Goal: Task Accomplishment & Management: Manage account settings

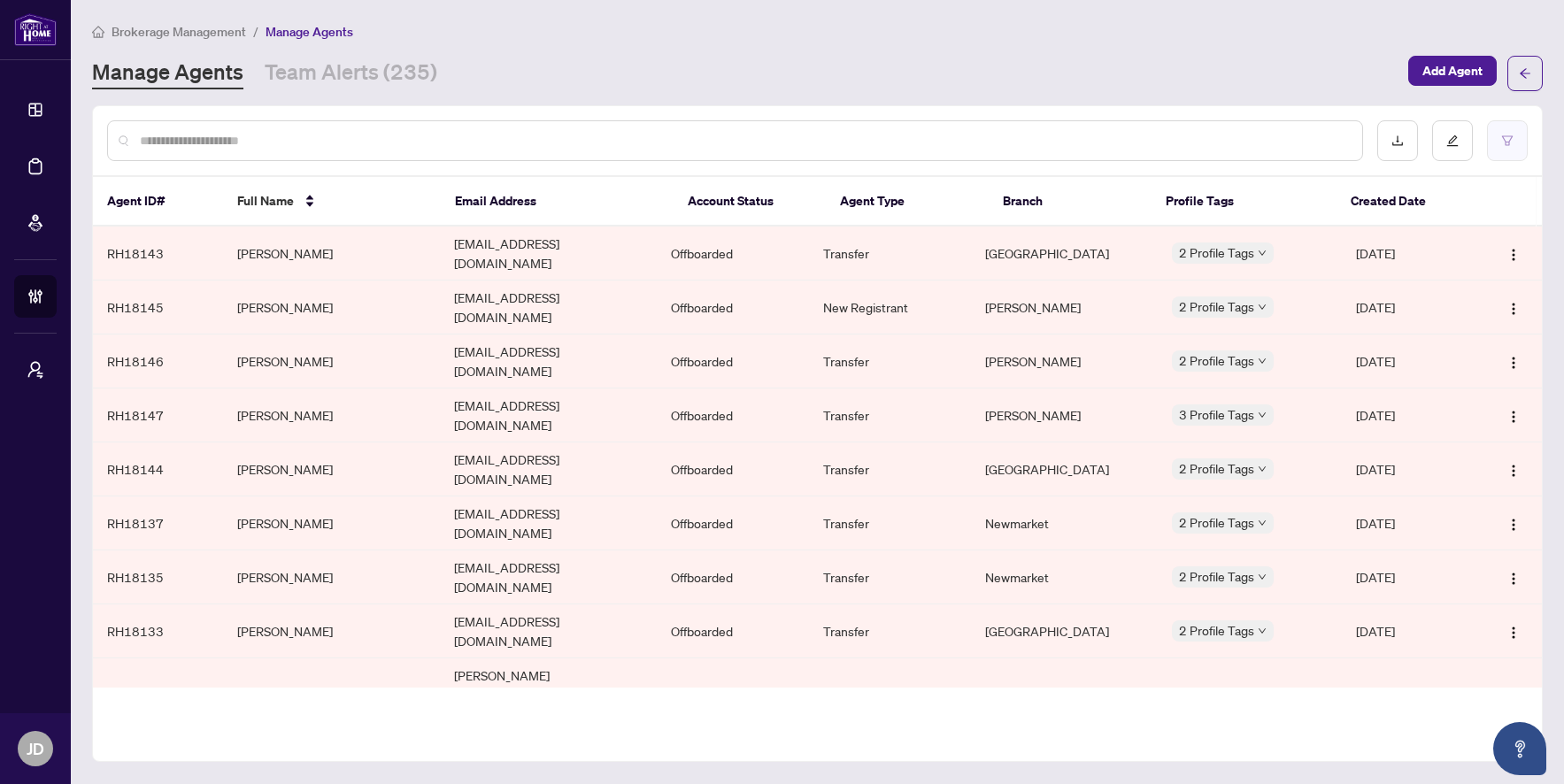
click at [1506, 136] on icon "filter" at bounding box center [1507, 141] width 11 height 10
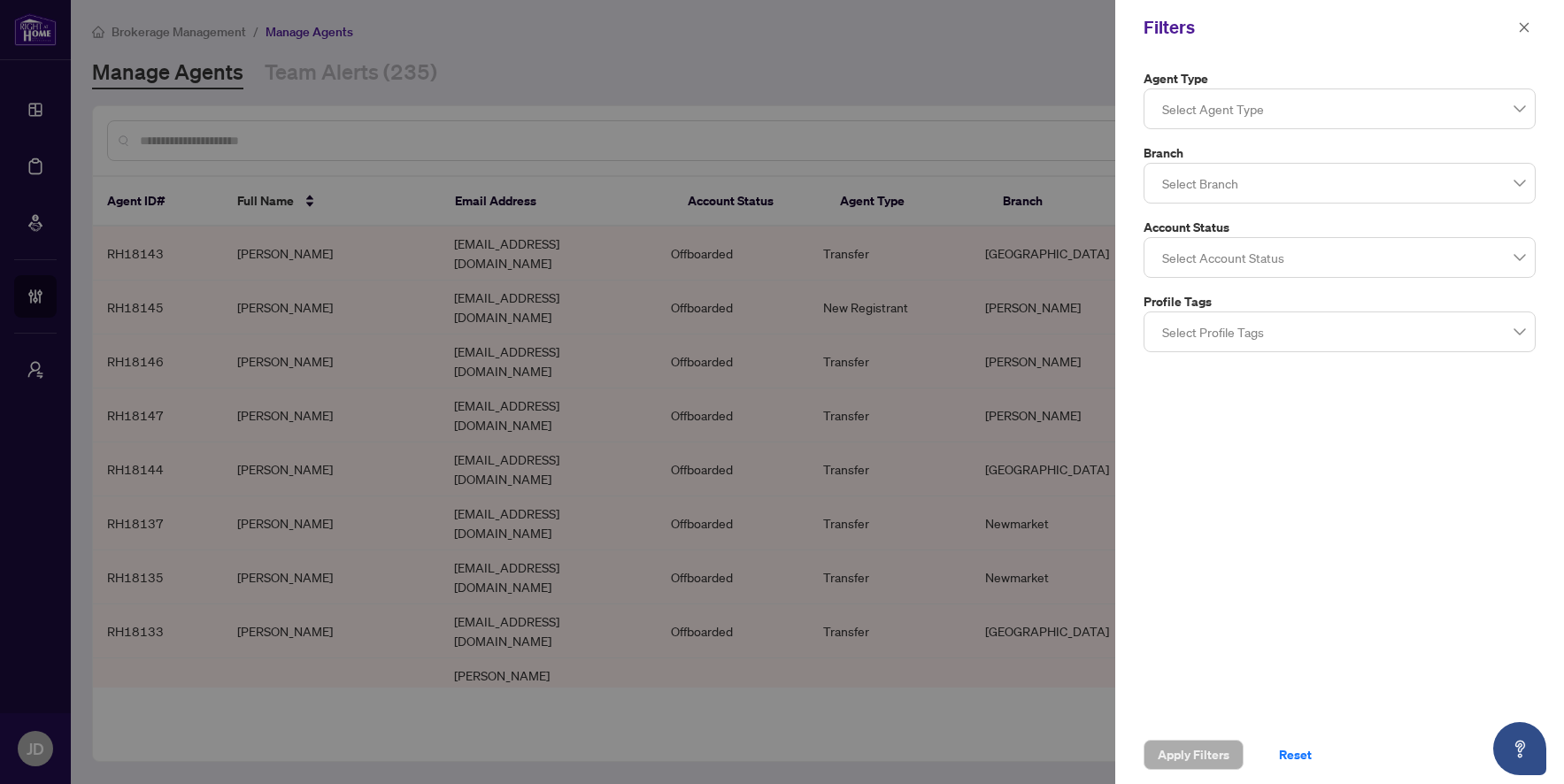
click at [1270, 107] on div at bounding box center [1339, 109] width 369 height 32
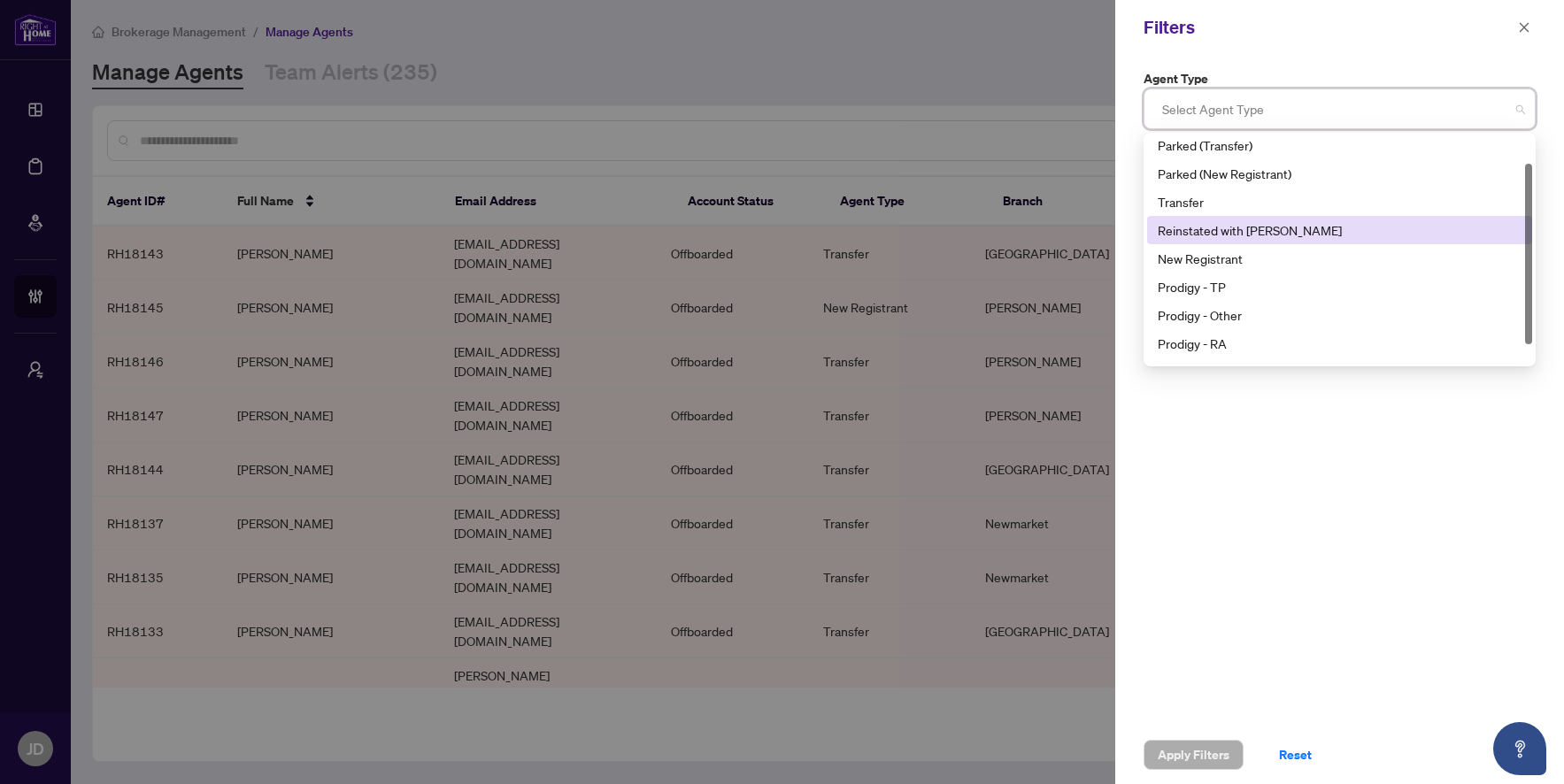
scroll to position [48, 0]
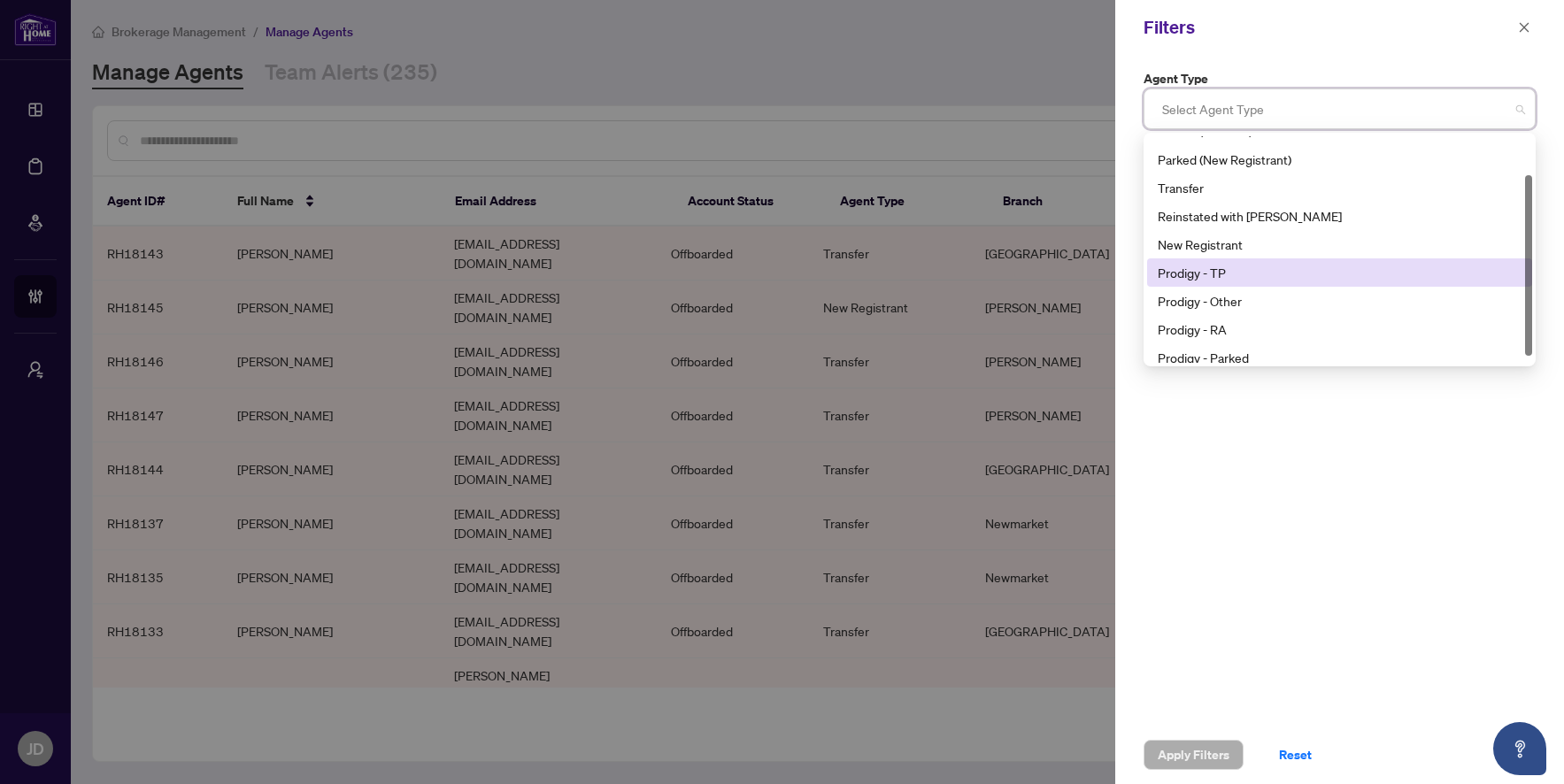
click at [1274, 266] on div "Prodigy - TP" at bounding box center [1339, 272] width 364 height 20
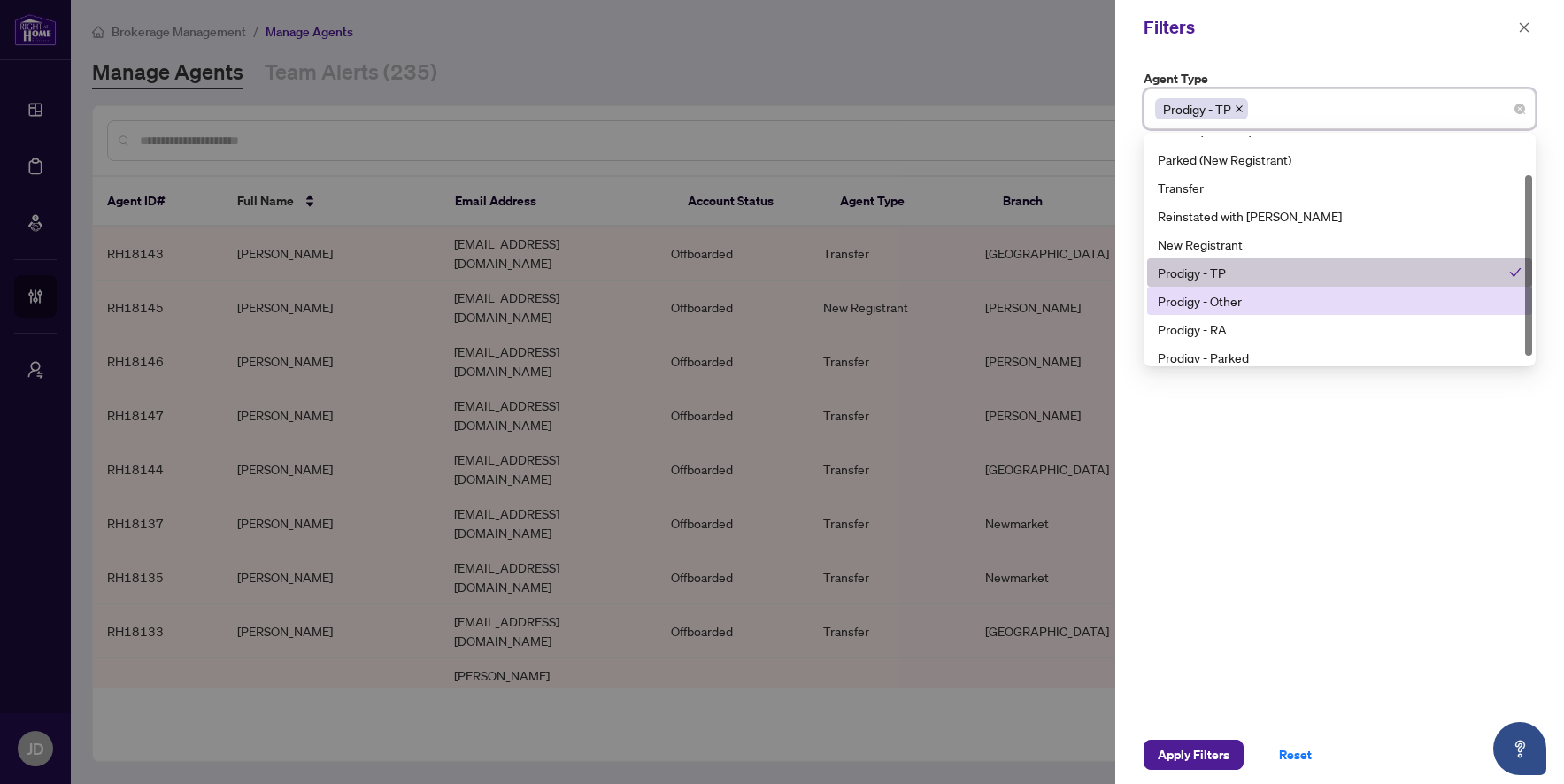
click at [1261, 296] on div "Prodigy - Other" at bounding box center [1339, 301] width 364 height 20
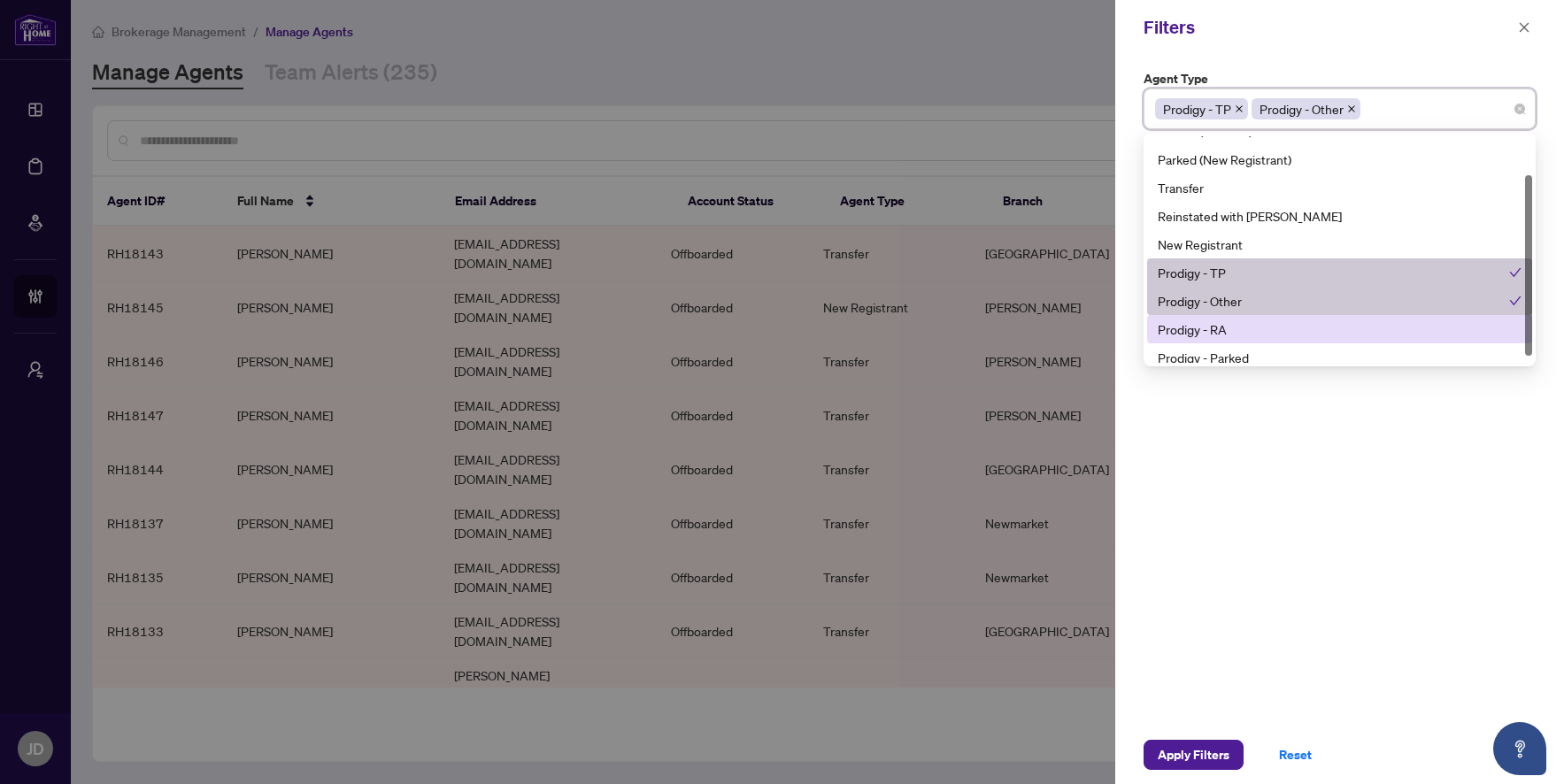
click at [1255, 322] on div "Prodigy - RA" at bounding box center [1339, 330] width 364 height 20
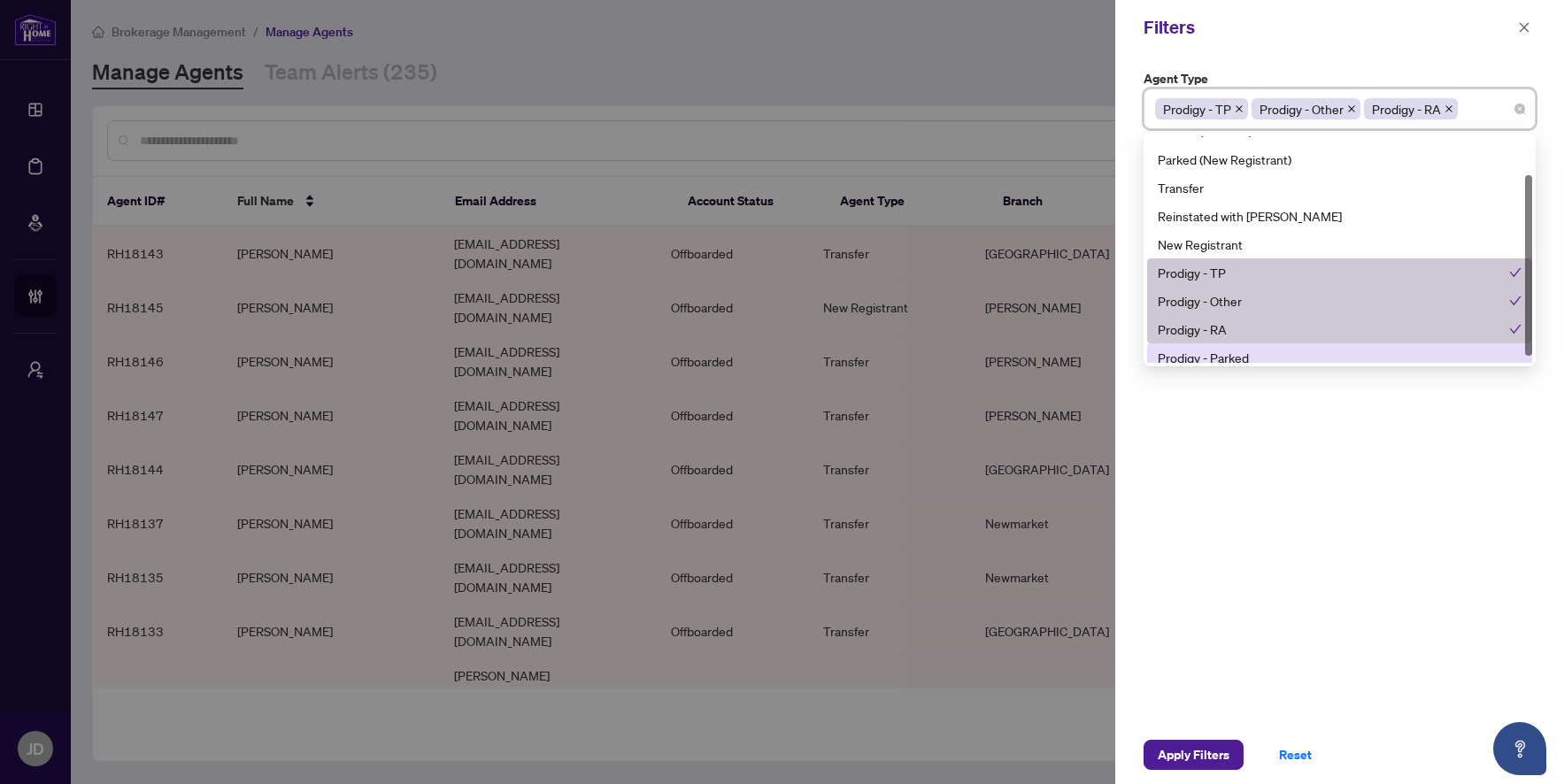
click at [1256, 351] on div "Prodigy - Parked" at bounding box center [1339, 357] width 364 height 20
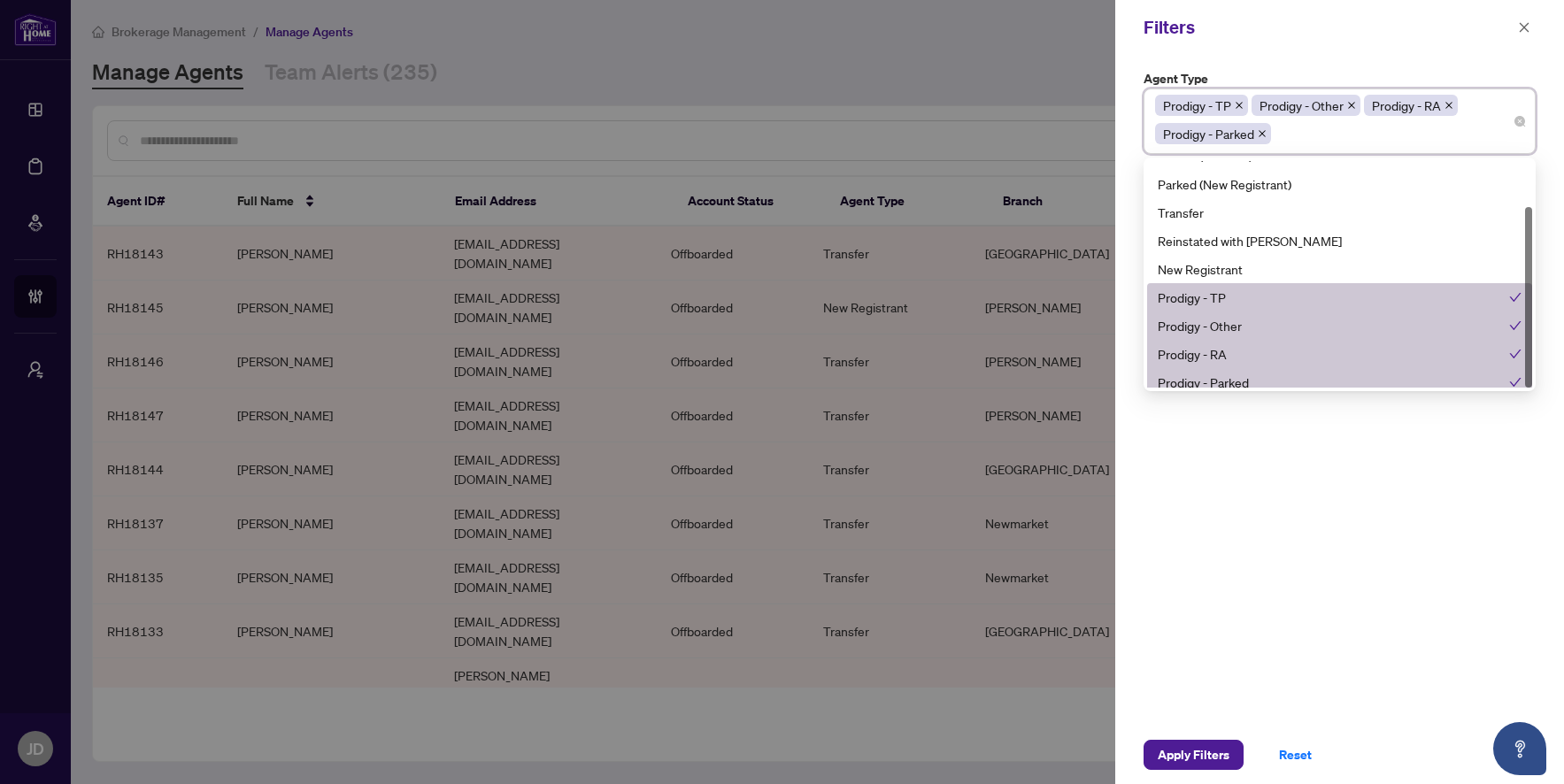
scroll to position [56, 0]
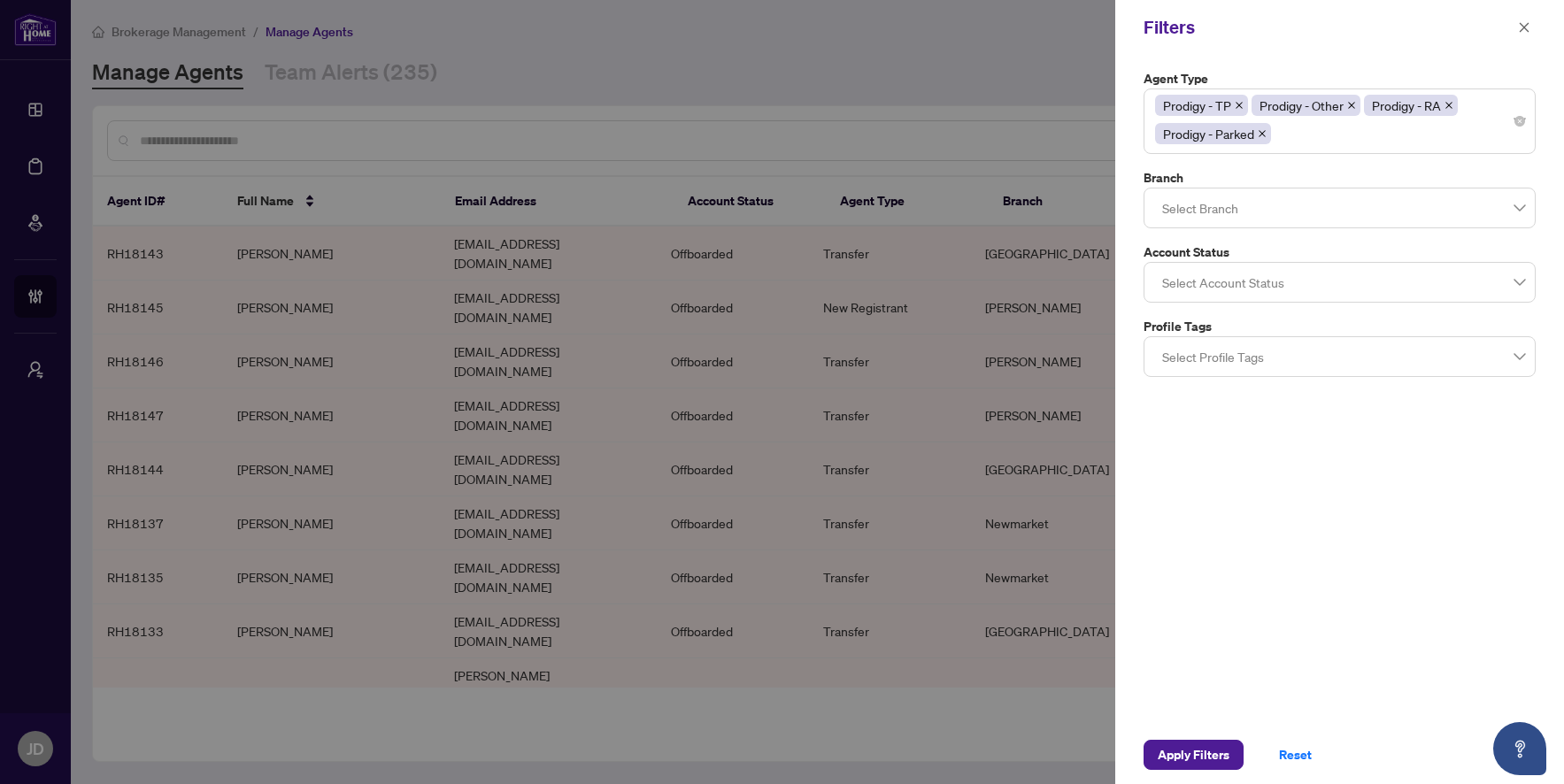
click at [1268, 513] on div "Agent Type Prodigy - TP Prodigy - Other Prodigy - RA Prodigy - Parked 11 13 Par…" at bounding box center [1339, 389] width 449 height 670
click at [1233, 289] on div at bounding box center [1339, 282] width 369 height 32
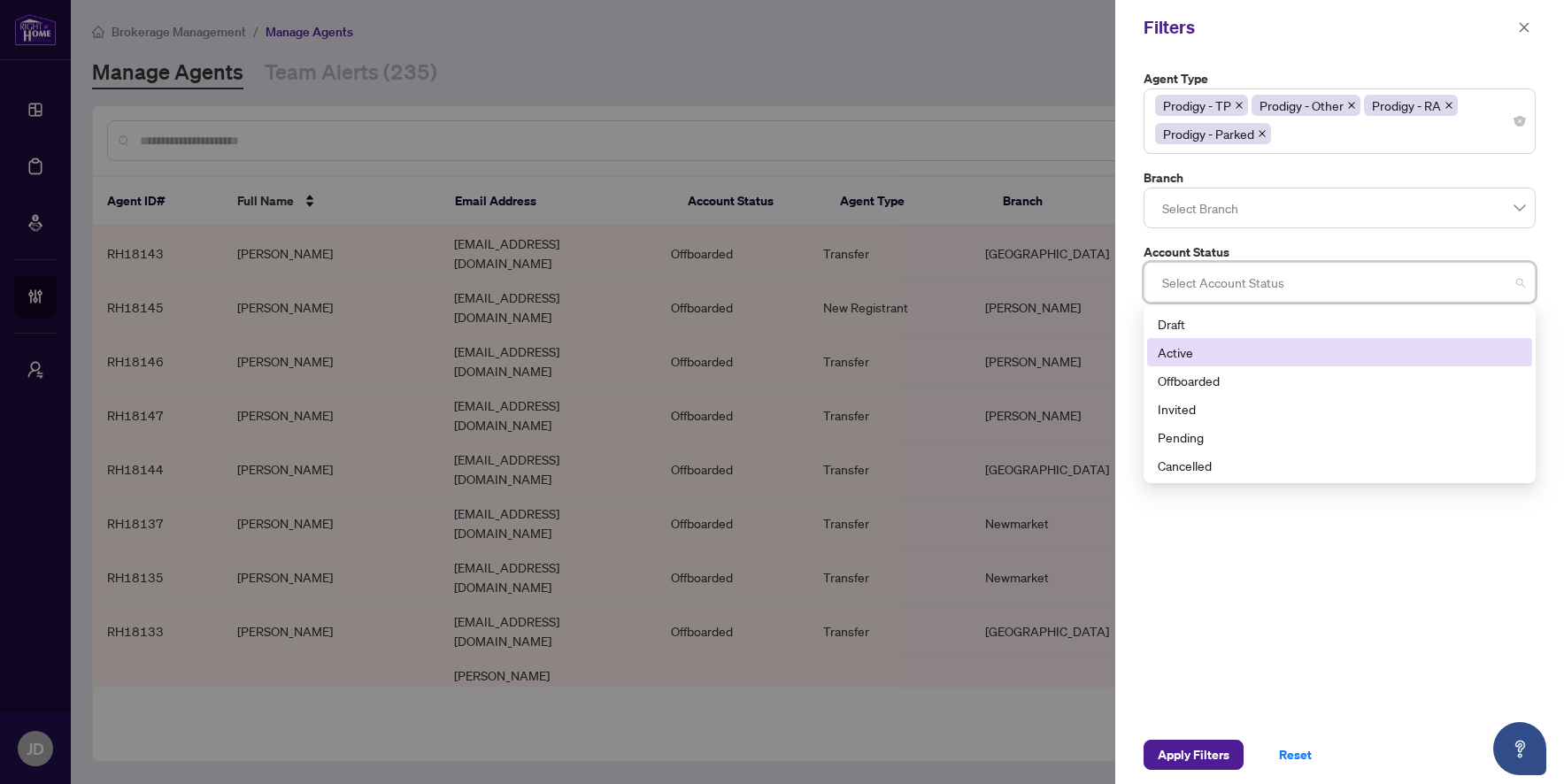
click at [1241, 350] on div "Active" at bounding box center [1339, 352] width 364 height 20
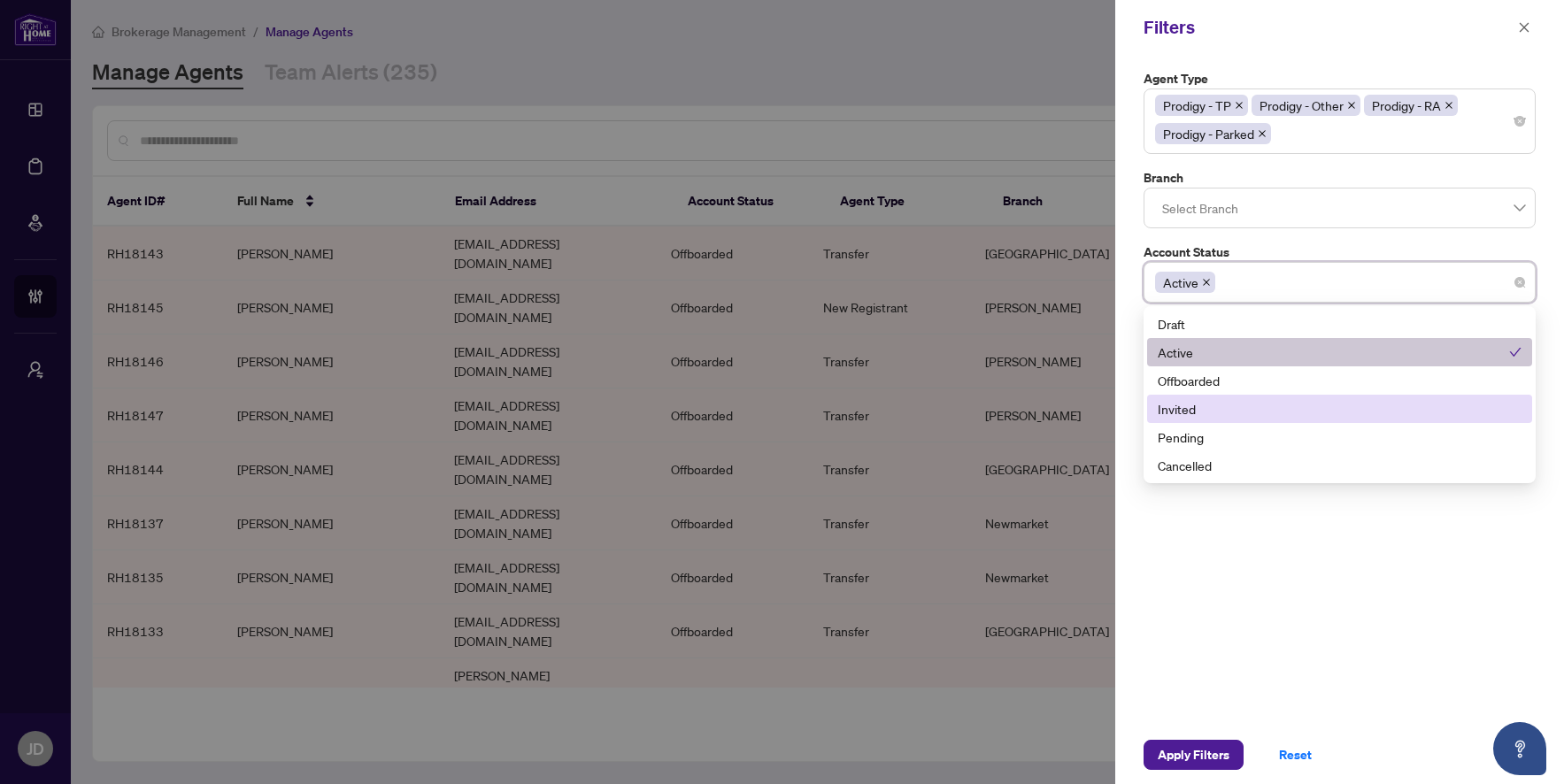
click at [1235, 403] on div "Invited" at bounding box center [1339, 409] width 364 height 20
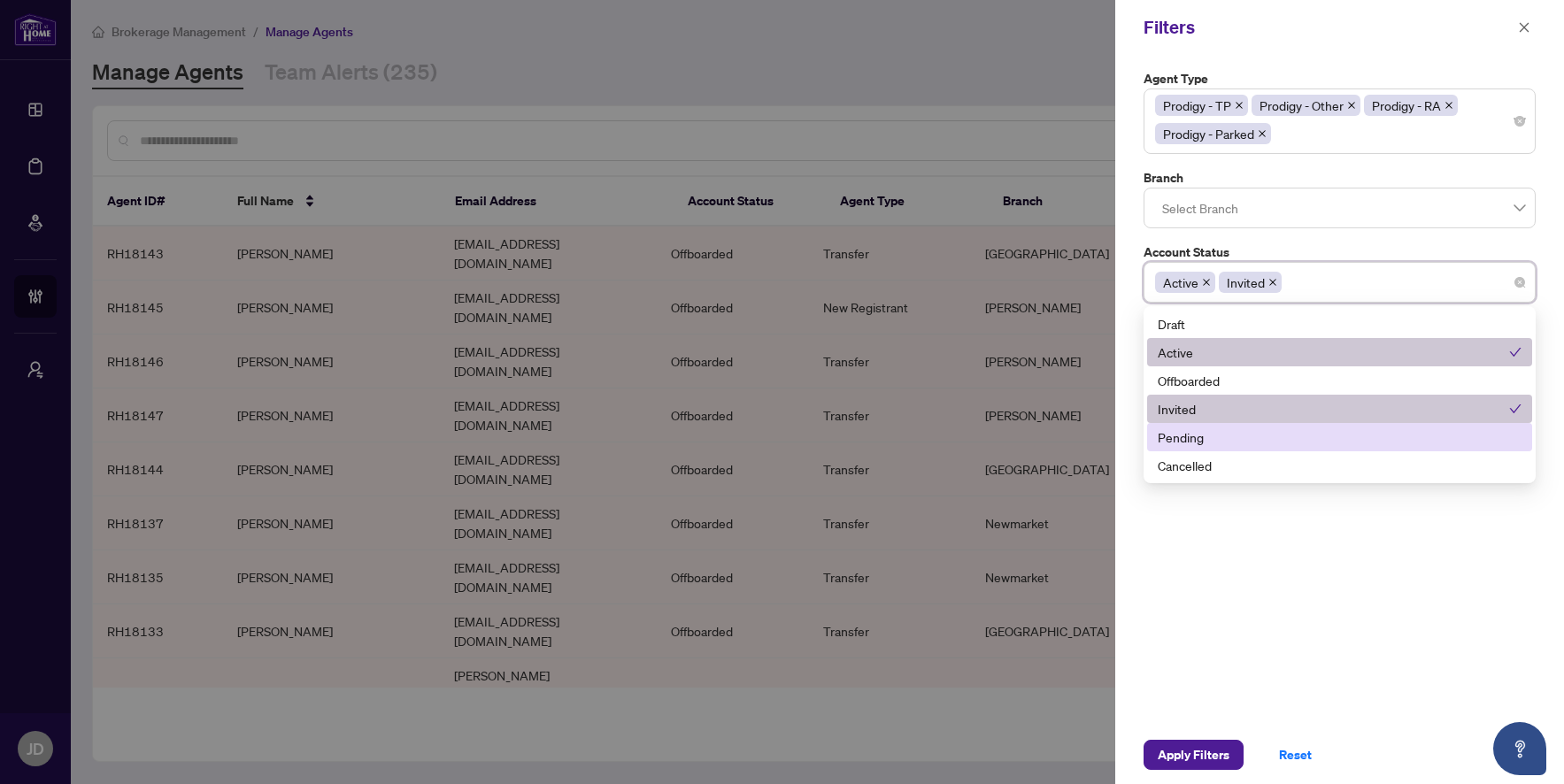
click at [1229, 434] on div "Pending" at bounding box center [1339, 438] width 364 height 20
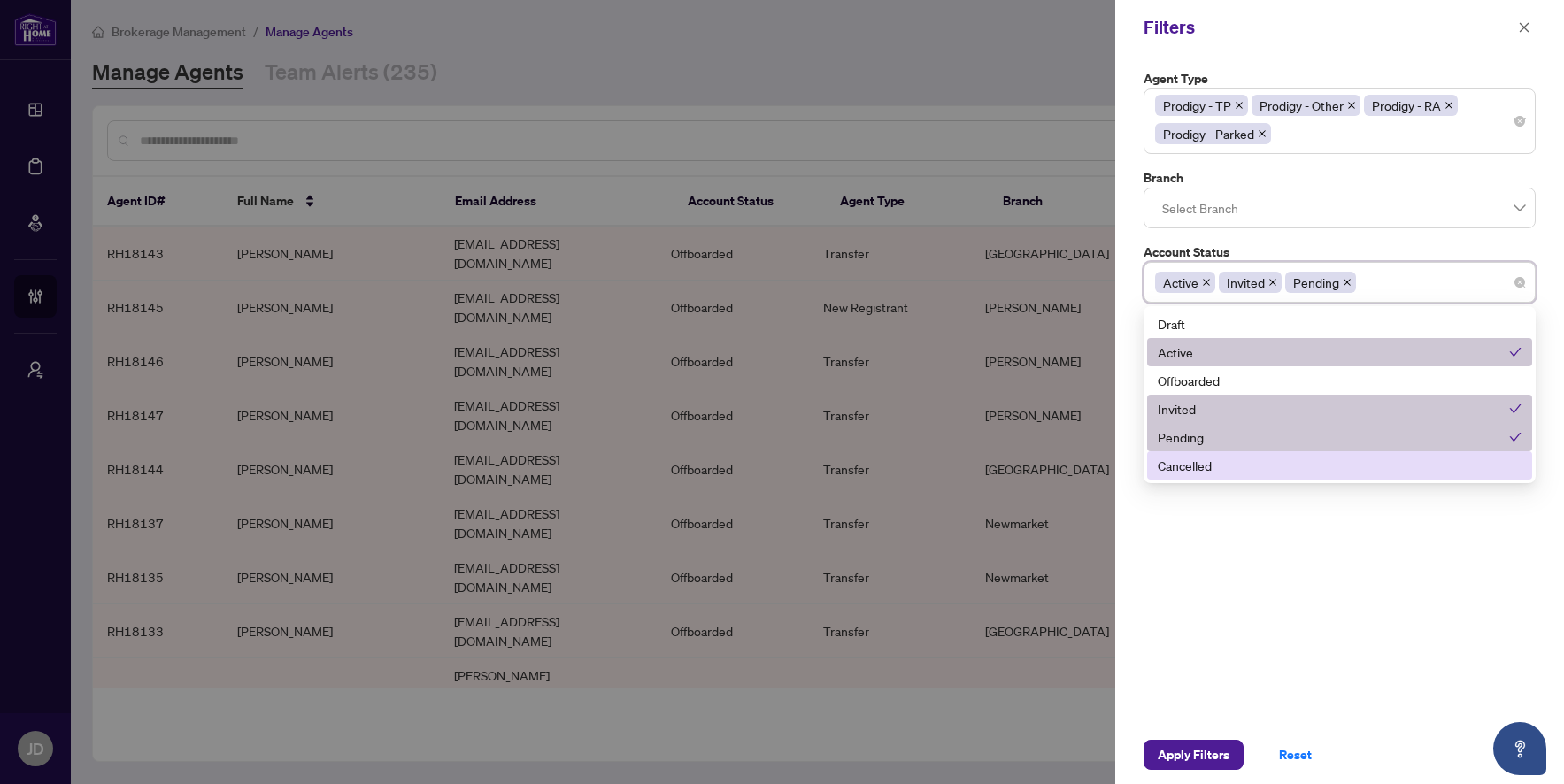
click at [1240, 544] on div "Agent Type Prodigy - TP Prodigy - Other Prodigy - RA Prodigy - Parked 11 13 Par…" at bounding box center [1339, 389] width 449 height 670
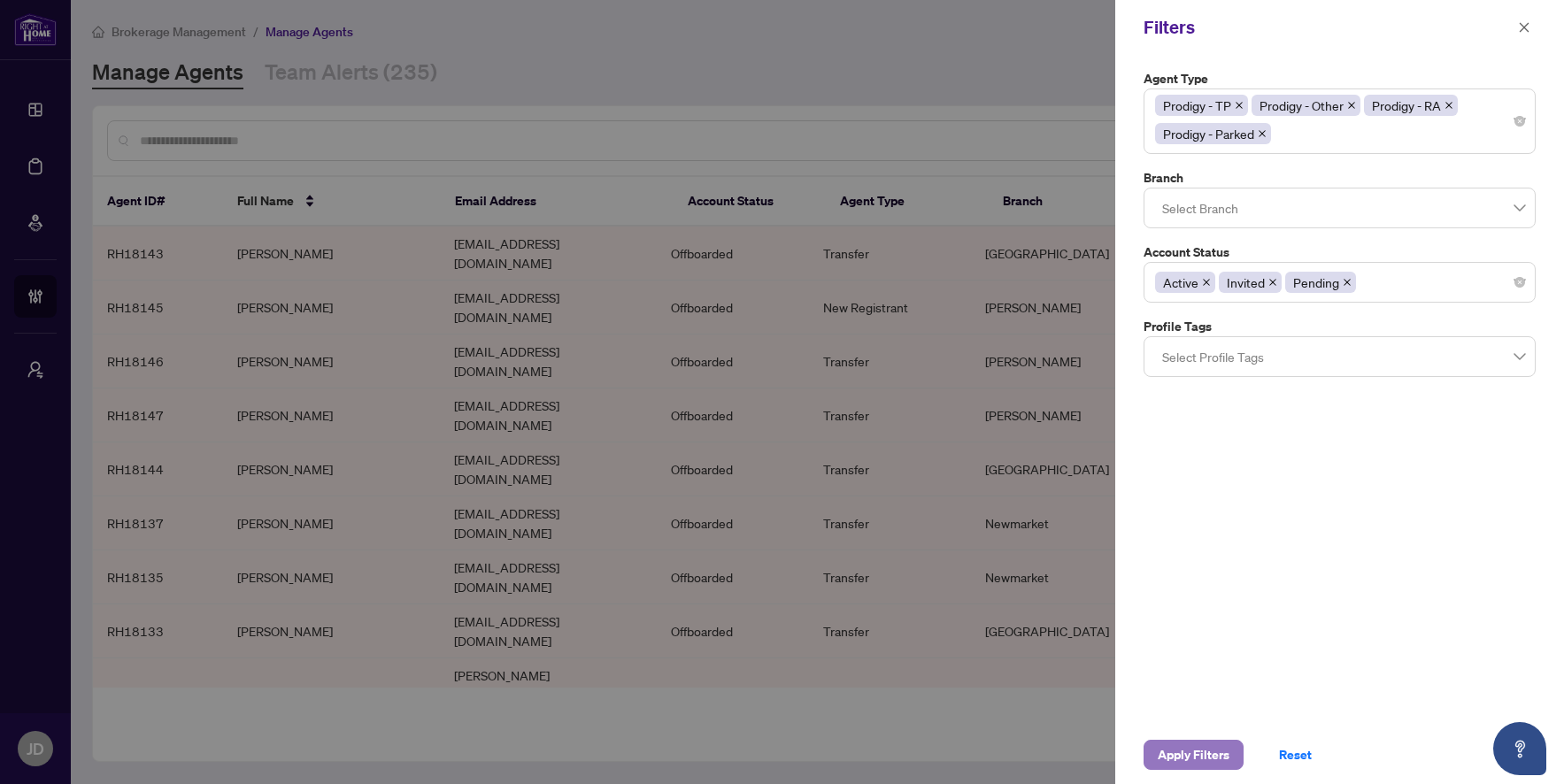
click at [1206, 752] on span "Apply Filters" at bounding box center [1194, 754] width 71 height 29
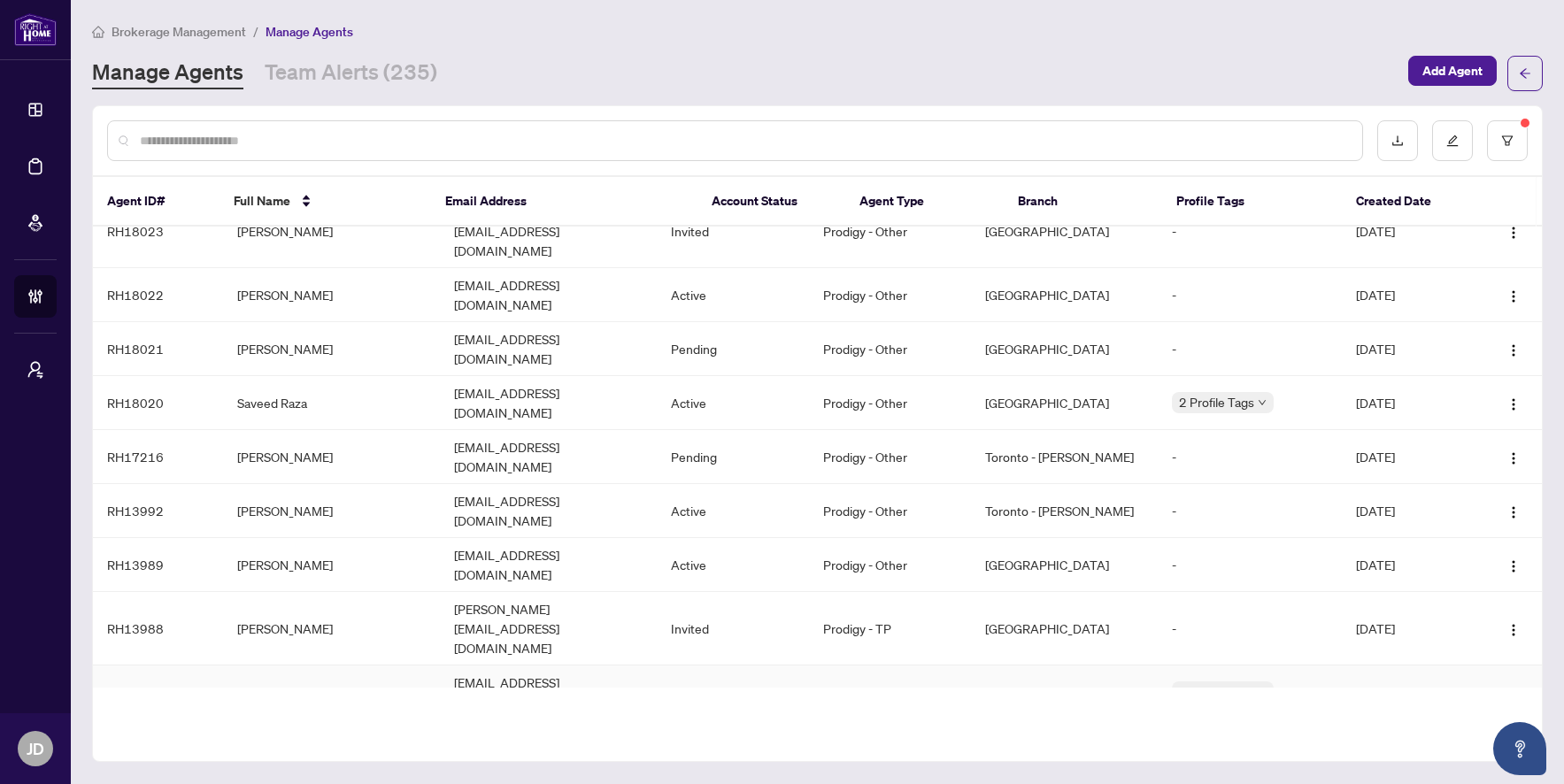
scroll to position [0, 0]
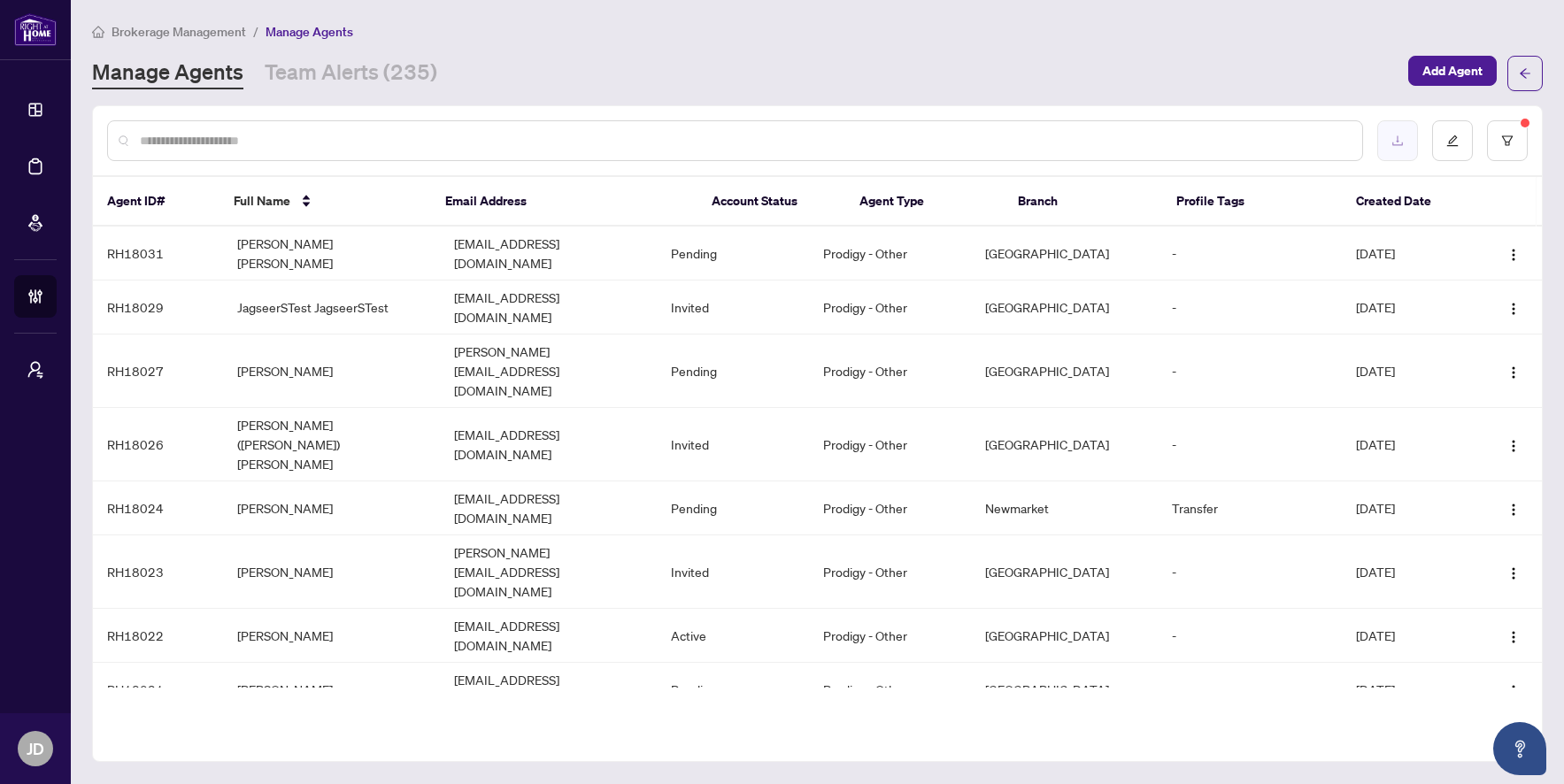
click at [1400, 131] on button "button" at bounding box center [1397, 141] width 41 height 41
